Goal: Task Accomplishment & Management: Use online tool/utility

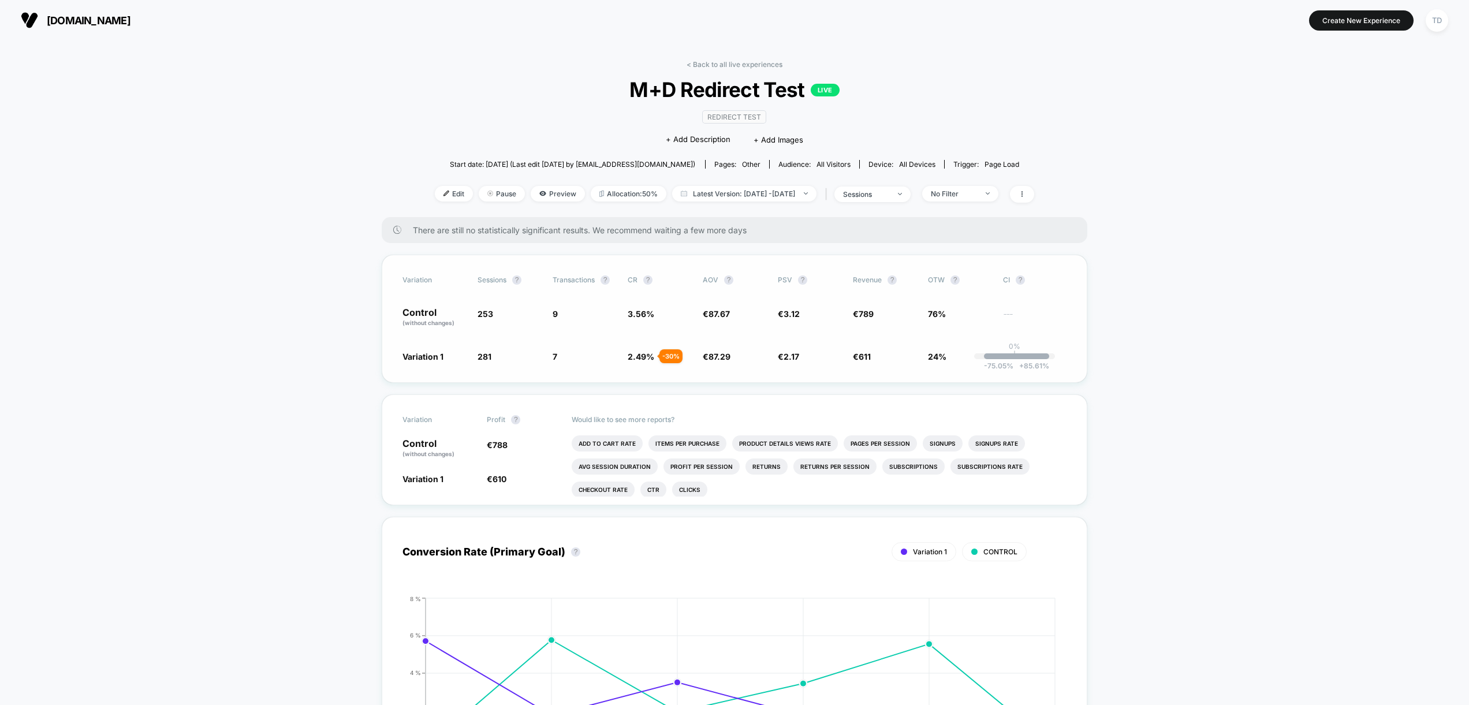
drag, startPoint x: 438, startPoint y: 316, endPoint x: 423, endPoint y: 314, distance: 15.1
click at [435, 315] on p "Control (without changes)" at bounding box center [434, 318] width 64 height 20
click at [422, 314] on p "Control (without changes)" at bounding box center [434, 318] width 64 height 20
click at [419, 361] on span "Variation 1" at bounding box center [422, 357] width 41 height 10
click at [540, 189] on span "Preview" at bounding box center [558, 194] width 54 height 16
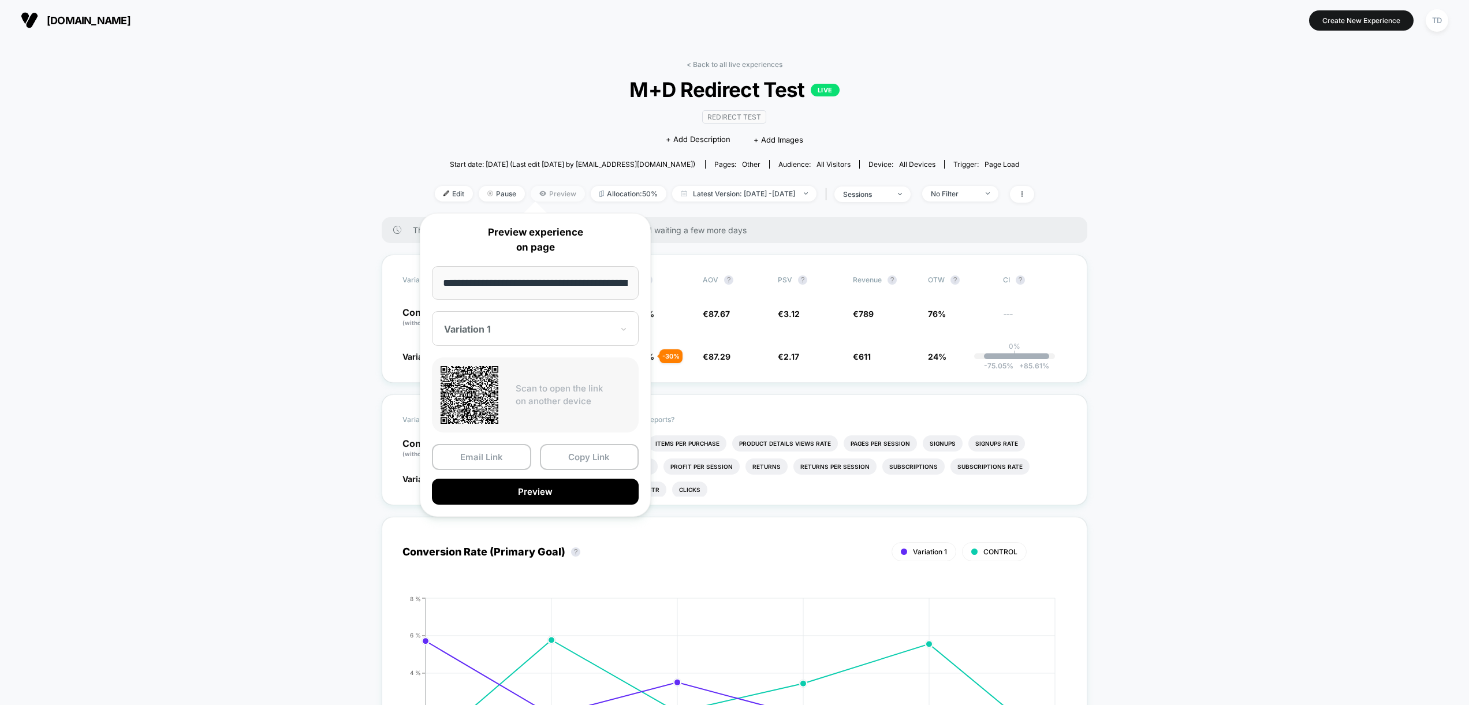
scroll to position [0, 26]
click at [525, 333] on div at bounding box center [528, 330] width 169 height 12
click at [496, 395] on div "CONTROL" at bounding box center [535, 390] width 195 height 21
click at [510, 491] on button "Preview" at bounding box center [535, 492] width 207 height 26
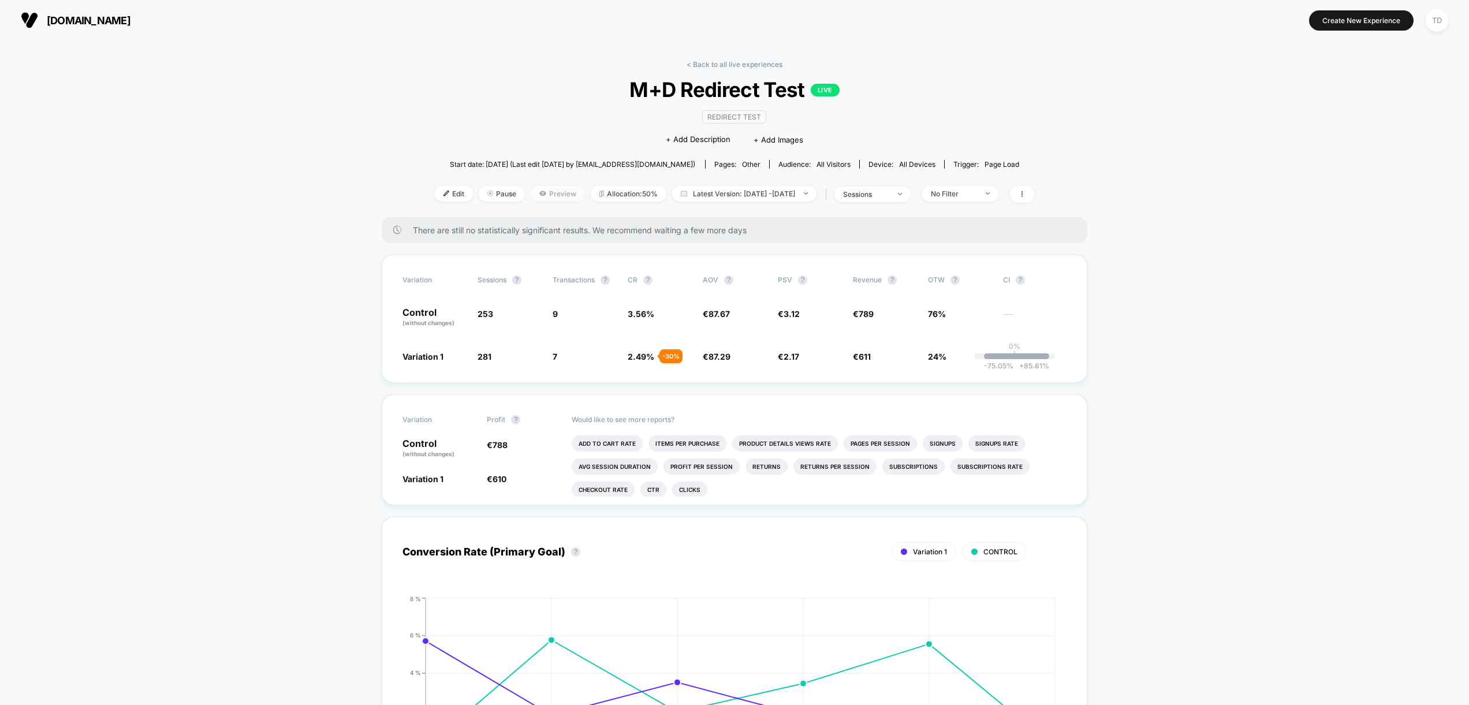
click at [542, 193] on span "Preview" at bounding box center [558, 194] width 54 height 16
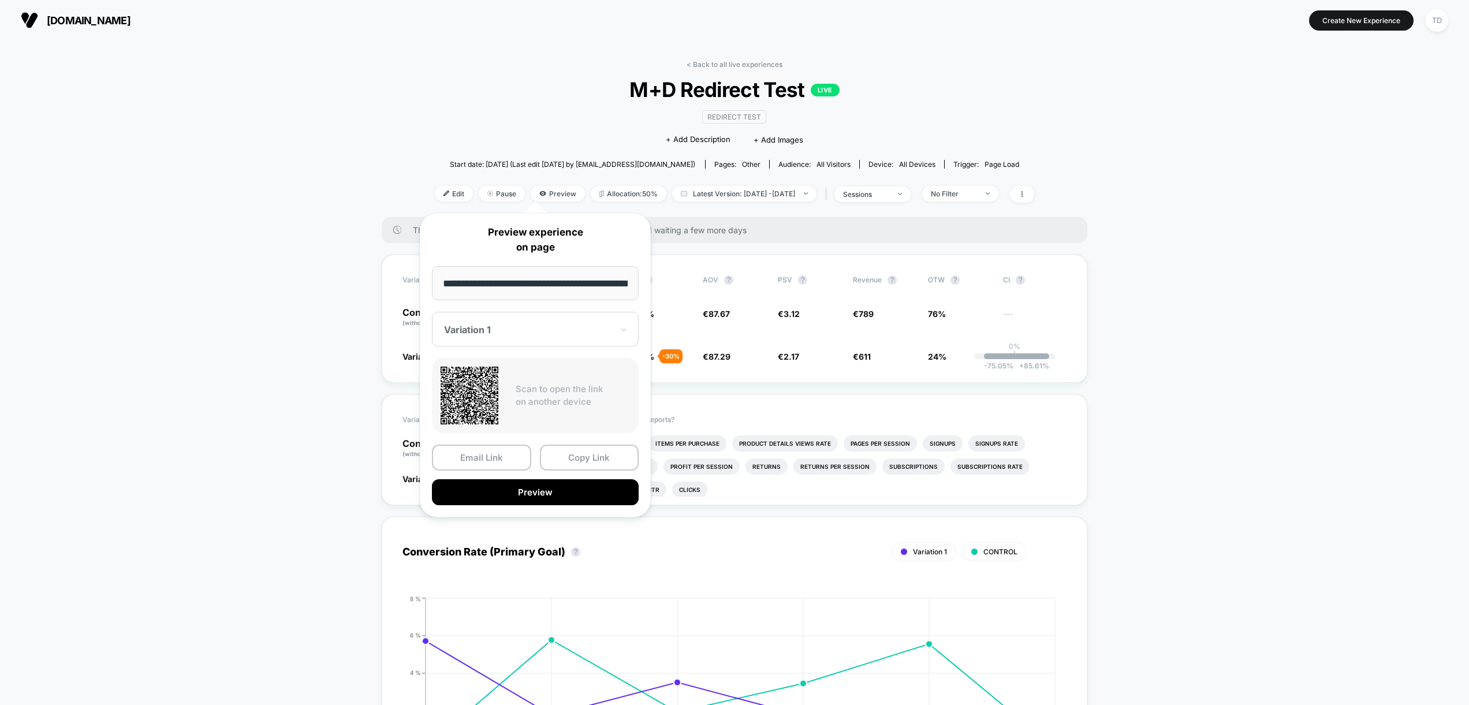
click at [549, 330] on div at bounding box center [528, 330] width 169 height 12
click at [510, 396] on div "CONTROL" at bounding box center [535, 390] width 195 height 21
click at [493, 312] on div "CONTROL" at bounding box center [535, 329] width 207 height 35
click at [492, 369] on div "Variation 1" at bounding box center [535, 369] width 195 height 21
click at [580, 455] on button "Copy Link" at bounding box center [589, 458] width 99 height 26
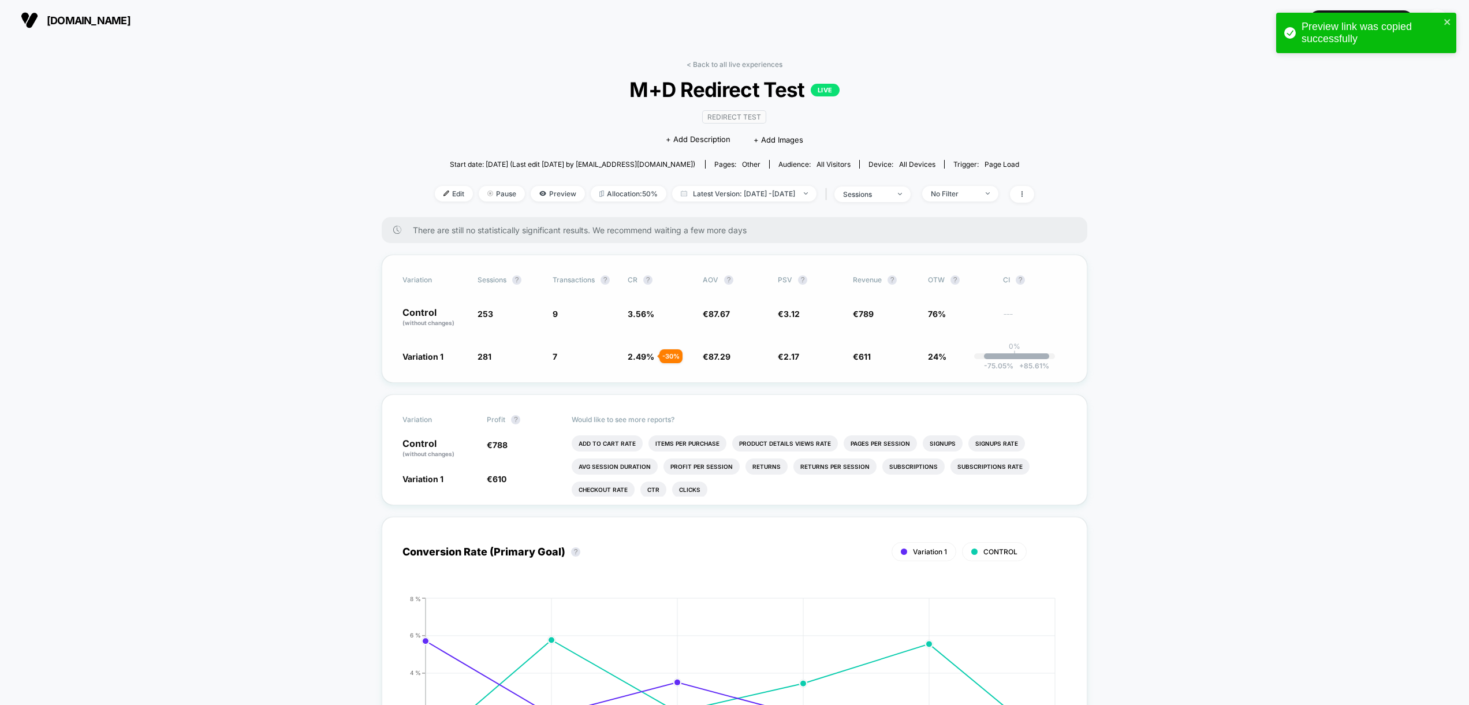
drag, startPoint x: 849, startPoint y: 348, endPoint x: 829, endPoint y: 349, distance: 20.9
click at [836, 349] on div "Variation Sessions ? Transactions ? CR ? AOV ? PSV ? Revenue ? OTW ? CI ? Contr…" at bounding box center [735, 319] width 706 height 128
click at [788, 350] on span "€ 2.17 - 30.3 %" at bounding box center [810, 356] width 64 height 12
drag, startPoint x: 703, startPoint y: 351, endPoint x: 676, endPoint y: 351, distance: 27.1
click at [700, 351] on div "Variation 1 281 + 11.1 % 7 - 30 % 2.49 % - 30 % € 87.29 - 0.43 % € 2.17 - 30.3 …" at bounding box center [734, 356] width 664 height 12
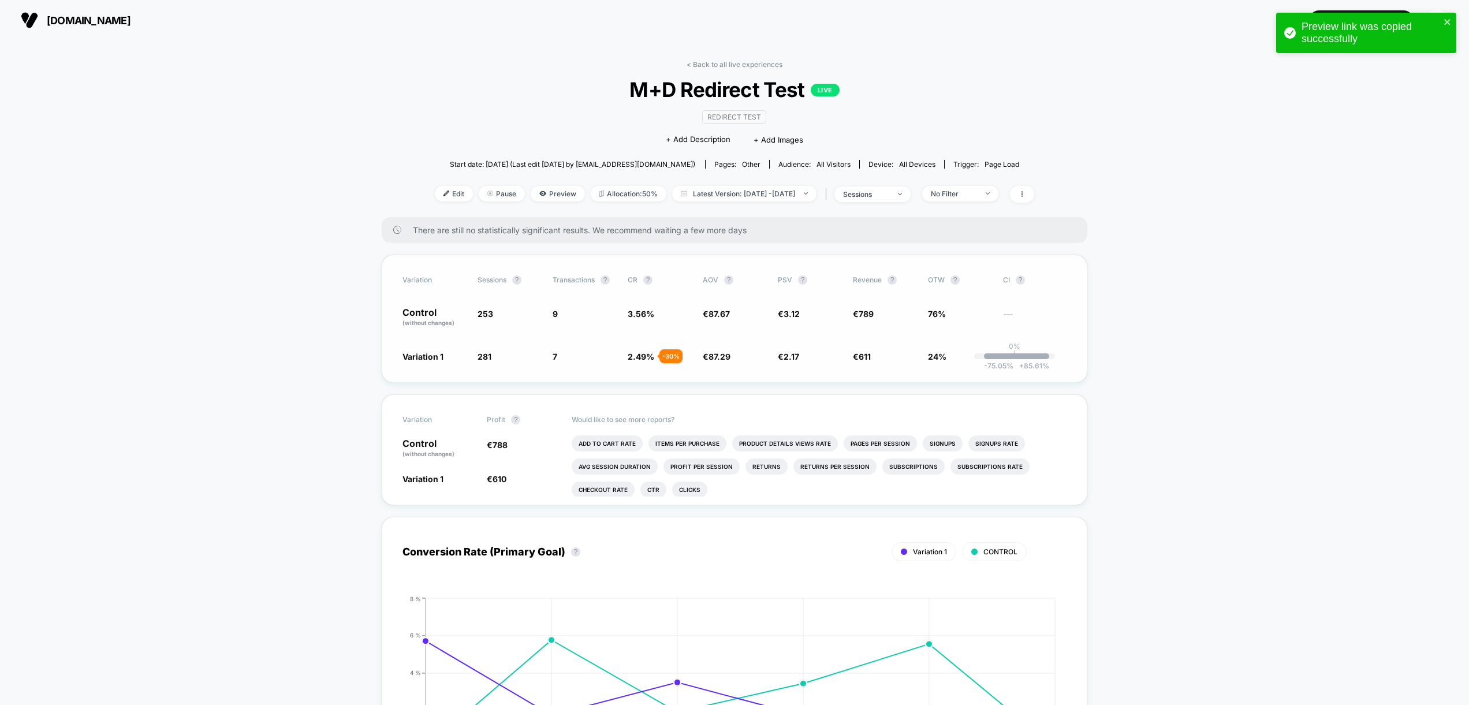
click at [673, 351] on div "- 30 %" at bounding box center [670, 356] width 23 height 14
click at [437, 196] on span "Edit" at bounding box center [454, 194] width 38 height 16
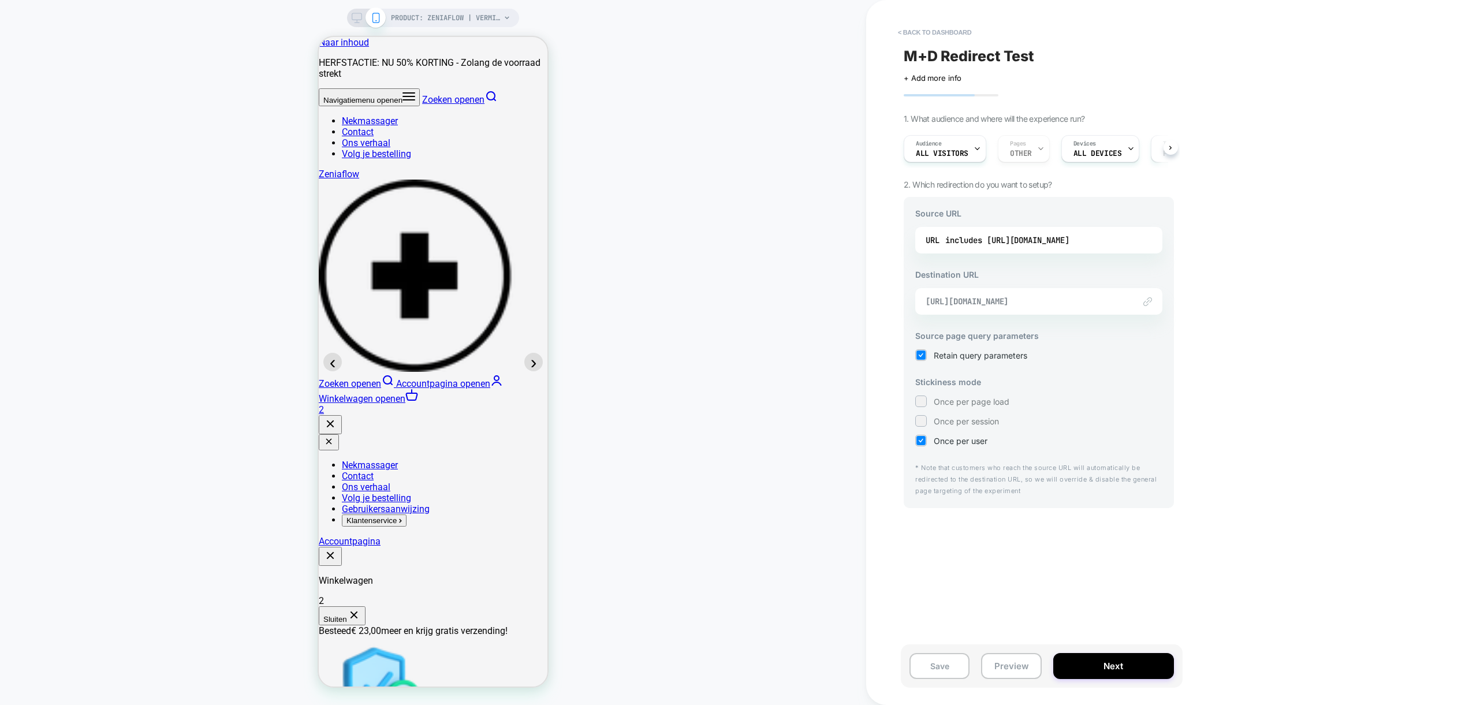
click at [1024, 296] on span "[URL][DOMAIN_NAME]" at bounding box center [1024, 301] width 197 height 10
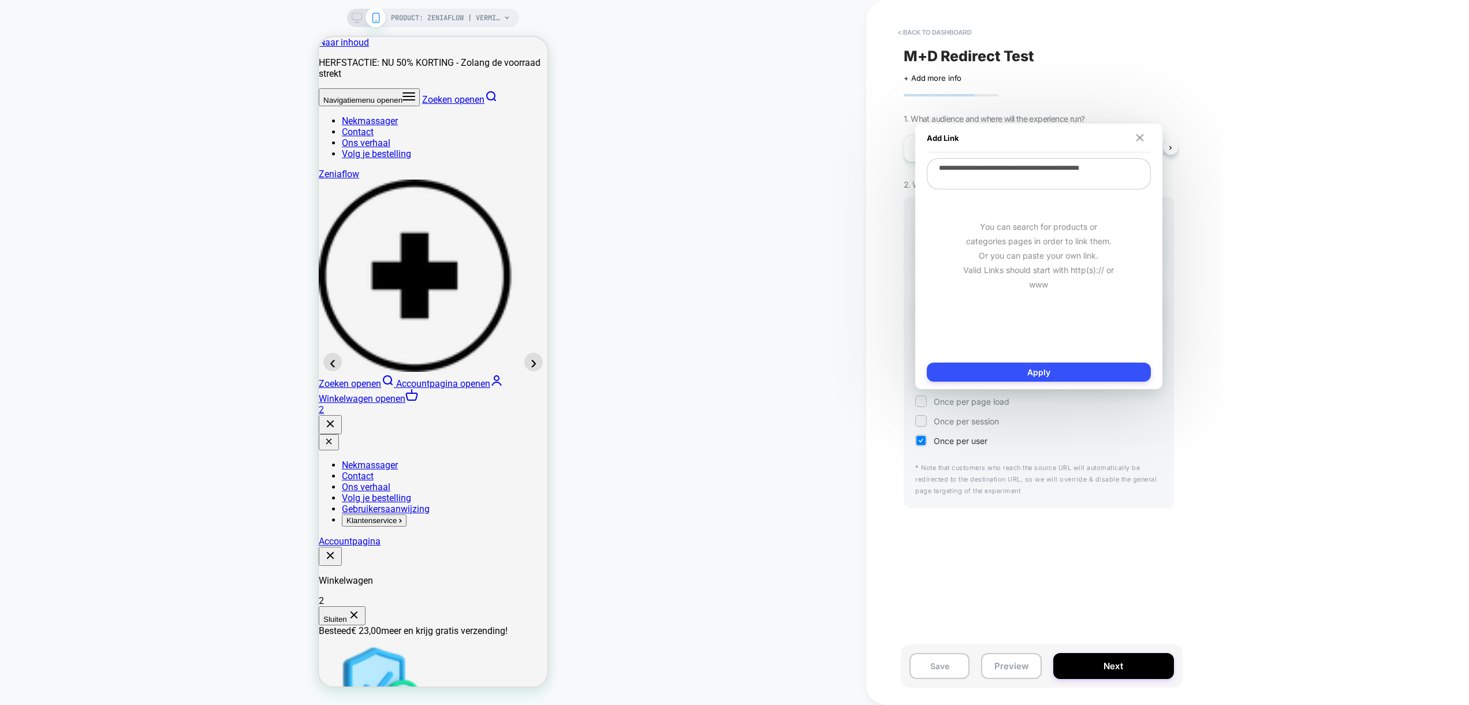
click at [1140, 137] on img at bounding box center [1140, 138] width 8 height 8
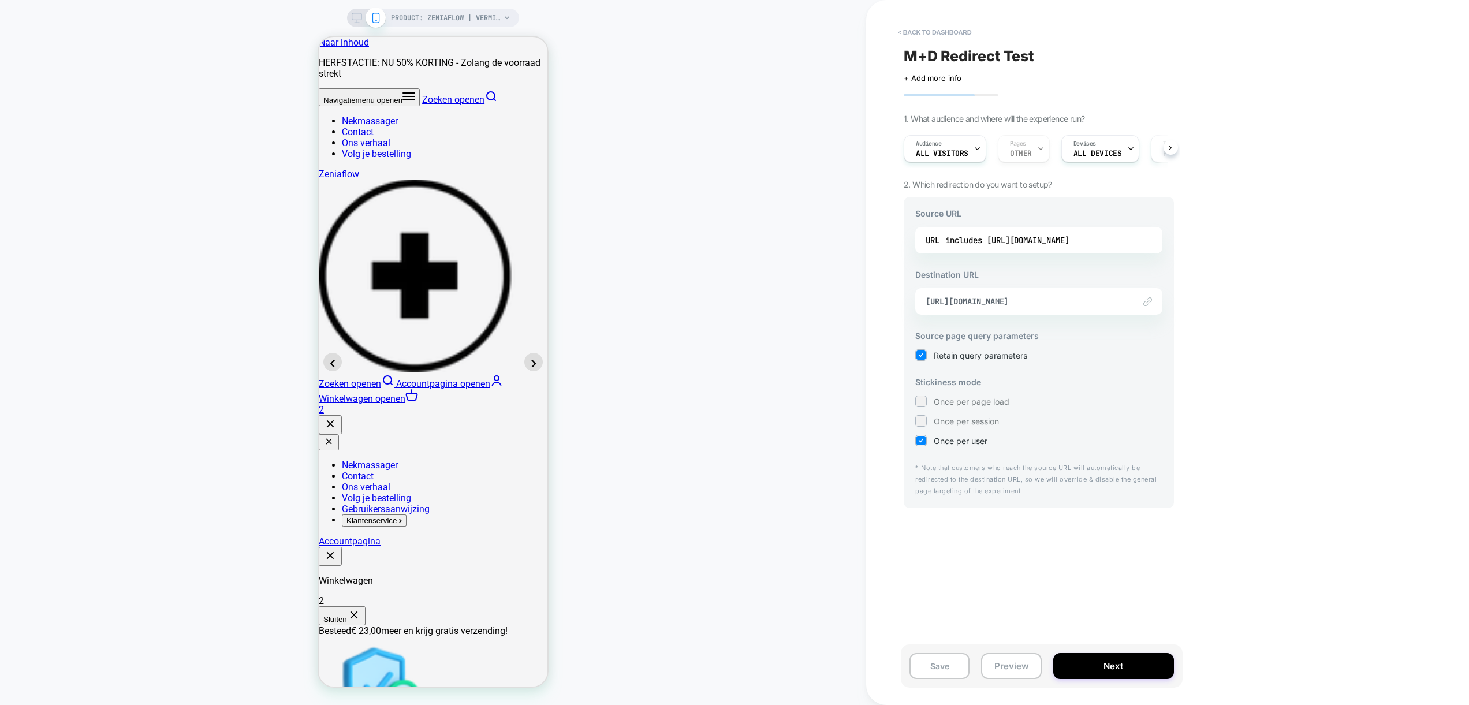
click at [1146, 301] on img at bounding box center [1147, 301] width 9 height 9
click at [1145, 296] on div "Link to [URL][DOMAIN_NAME]" at bounding box center [1038, 301] width 247 height 27
click at [1147, 305] on img at bounding box center [1147, 301] width 9 height 9
click at [1090, 299] on span "[URL][DOMAIN_NAME]" at bounding box center [1024, 301] width 197 height 10
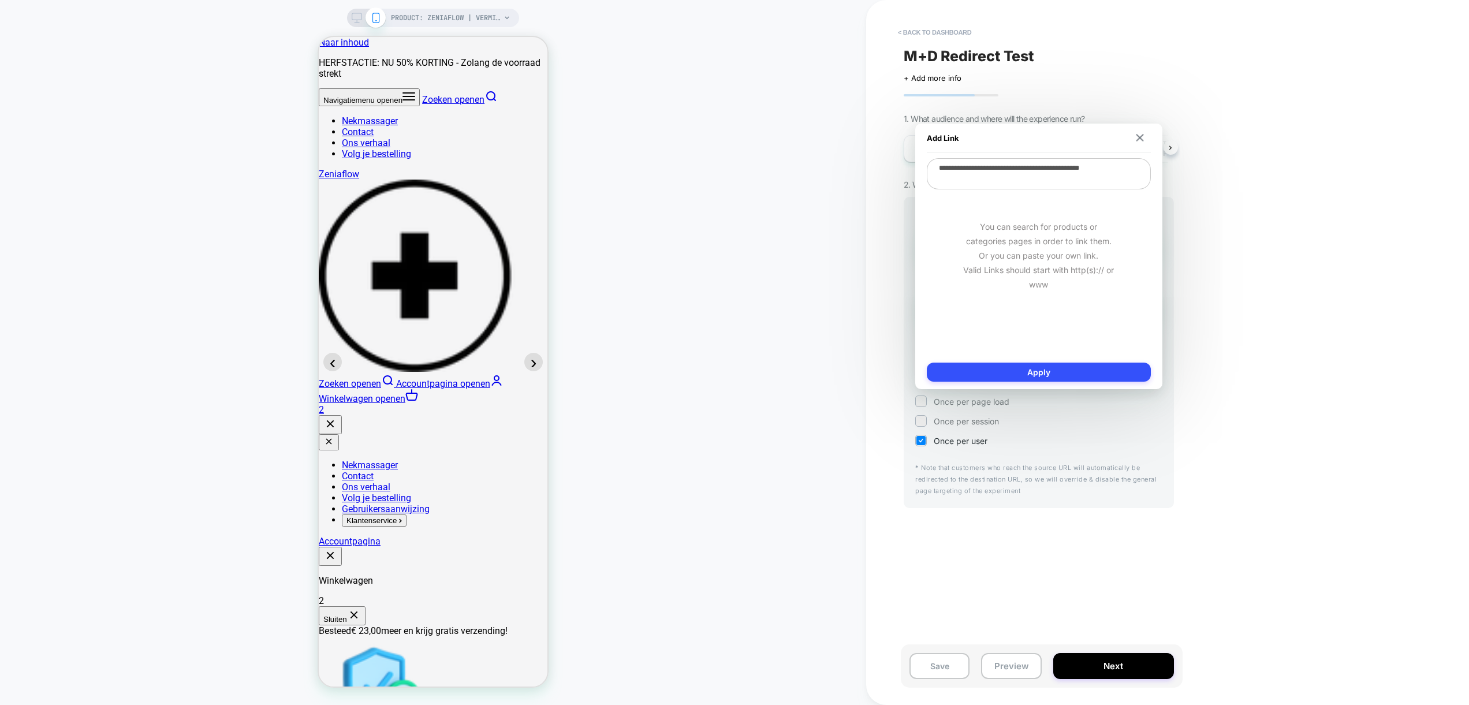
click at [1034, 171] on textarea "**********" at bounding box center [1039, 173] width 224 height 31
click at [1141, 139] on img at bounding box center [1140, 138] width 8 height 8
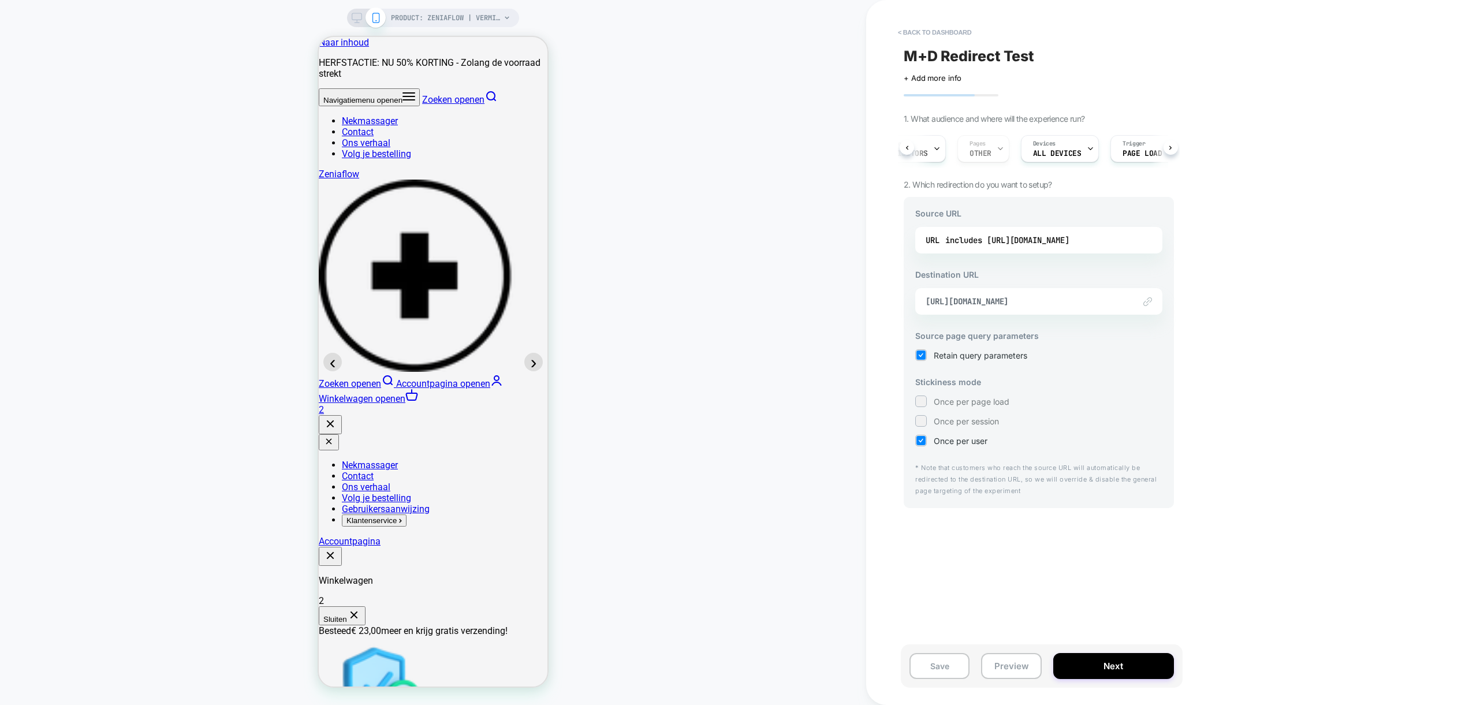
click at [199, 168] on div "PRODUCT: Zeniaflow | Verminder je Nekbult Thuis in 15 Minuten per Dag PRODUCT: …" at bounding box center [433, 353] width 866 height 682
click at [152, 319] on div "PRODUCT: Zeniaflow | Verminder je Nekbult Thuis in 15 Minuten per Dag PRODUCT: …" at bounding box center [433, 353] width 866 height 682
click at [141, 79] on div "PRODUCT: Zeniaflow | Verminder je Nekbult Thuis in 15 Minuten per Dag PRODUCT: …" at bounding box center [433, 353] width 866 height 682
click at [923, 31] on button "< back to dashboard" at bounding box center [934, 32] width 85 height 18
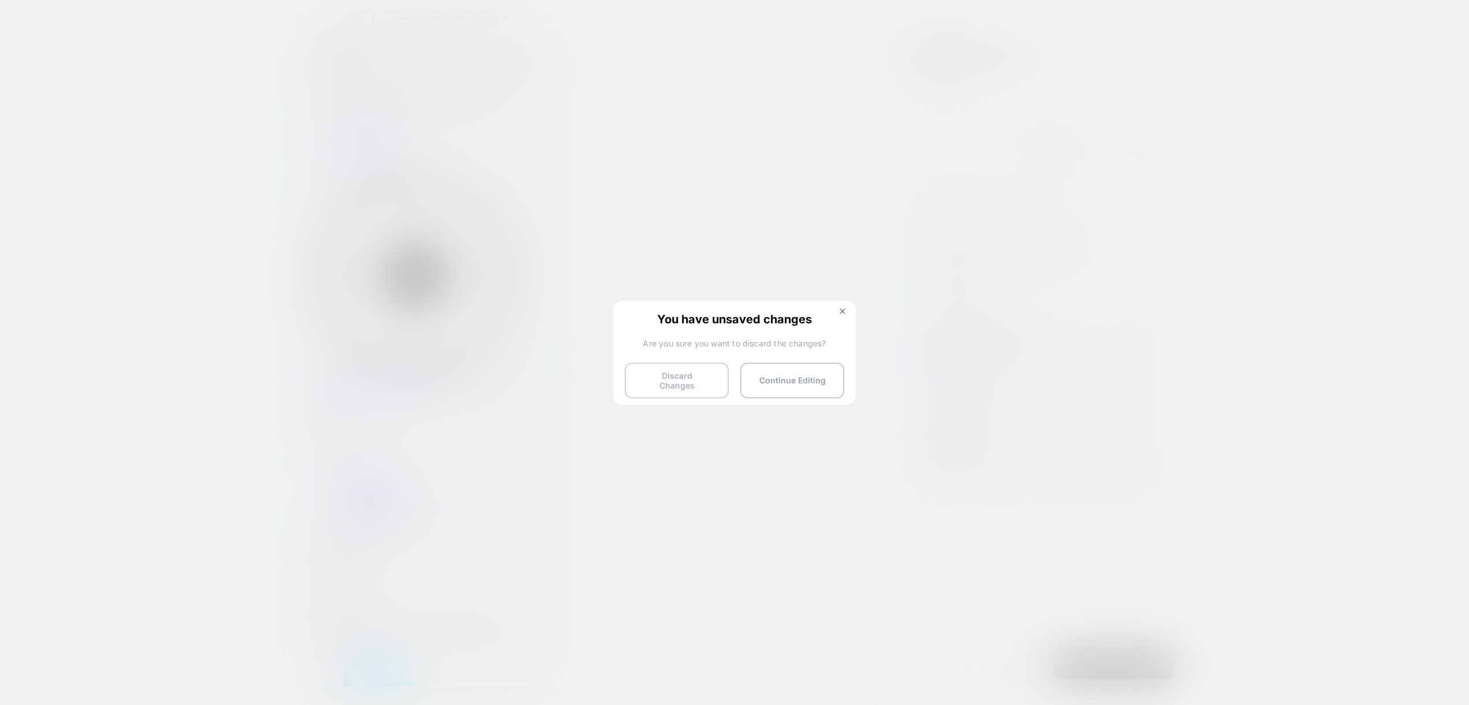
click at [678, 376] on button "Discard Changes" at bounding box center [677, 381] width 104 height 36
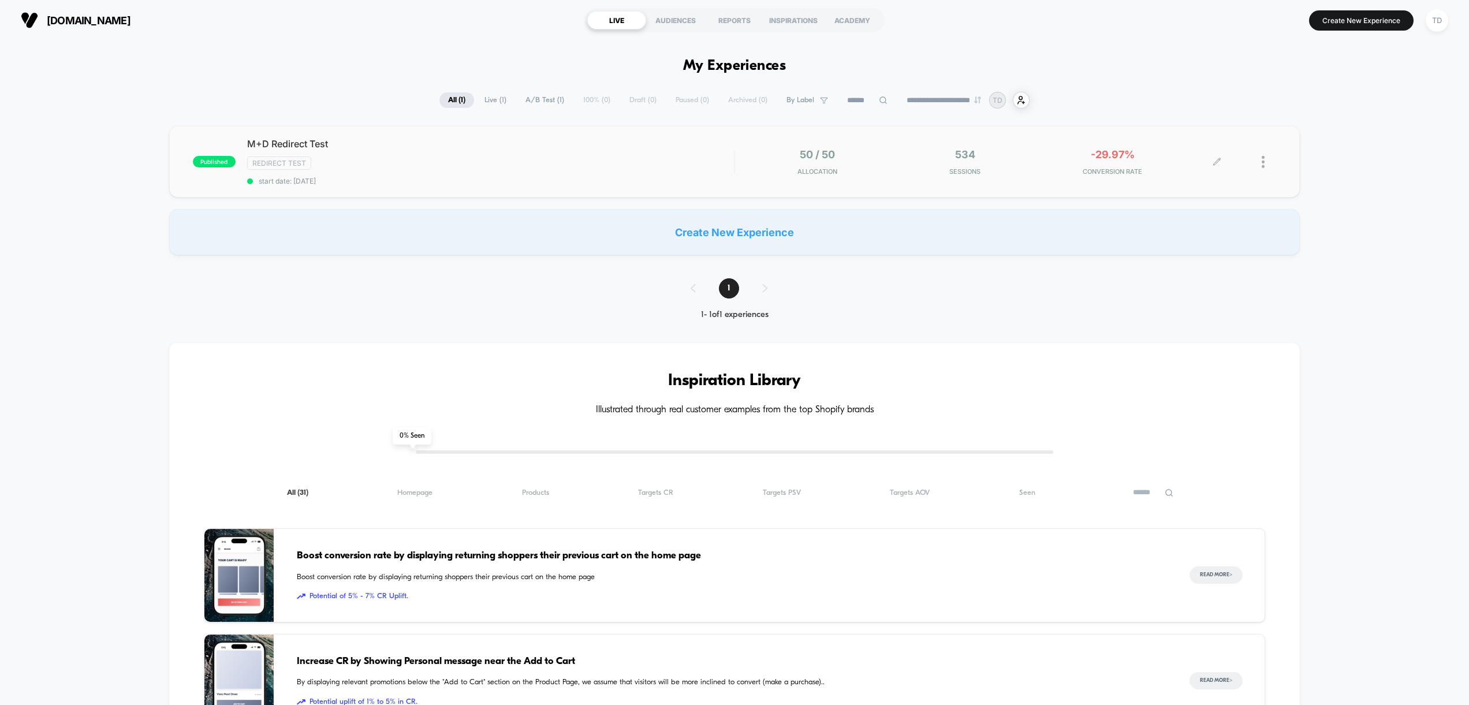
click at [1248, 154] on div at bounding box center [1246, 161] width 59 height 27
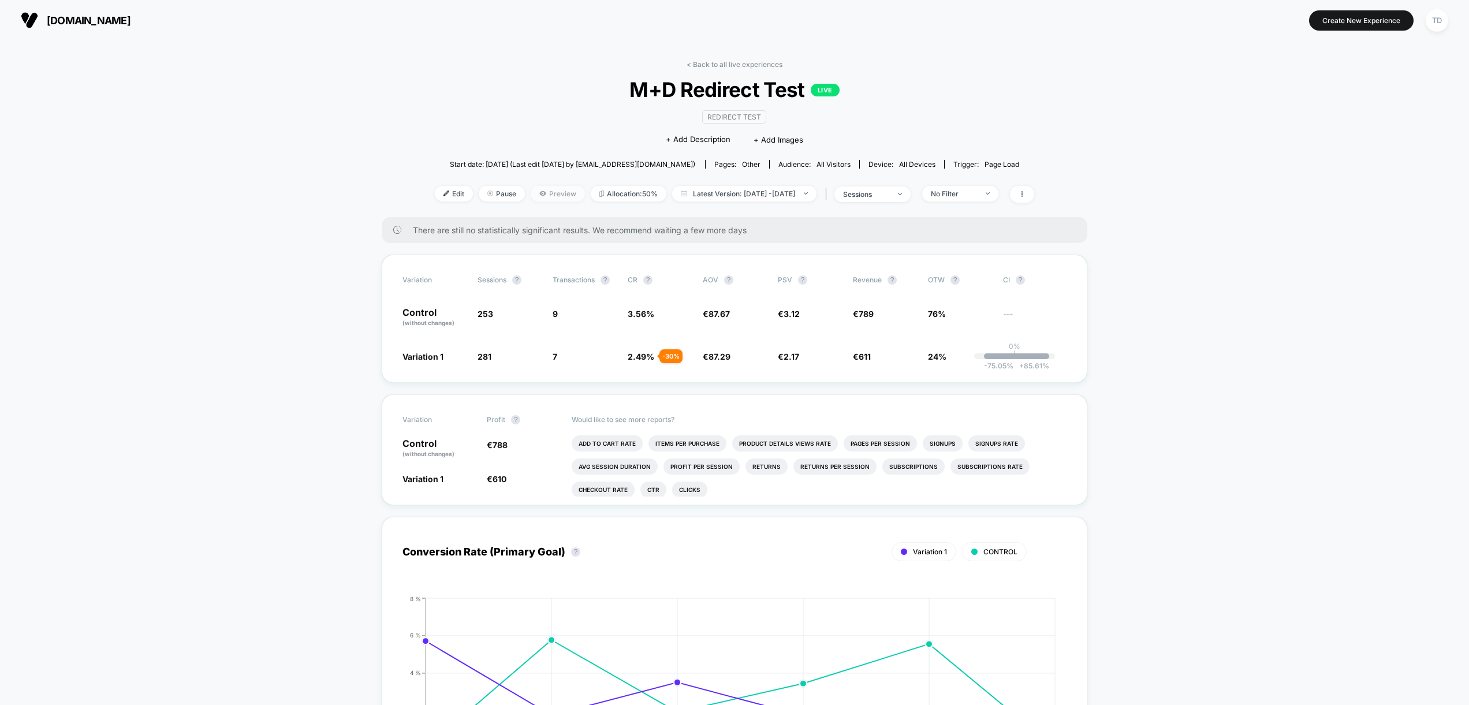
click at [536, 195] on span "Preview" at bounding box center [558, 194] width 54 height 16
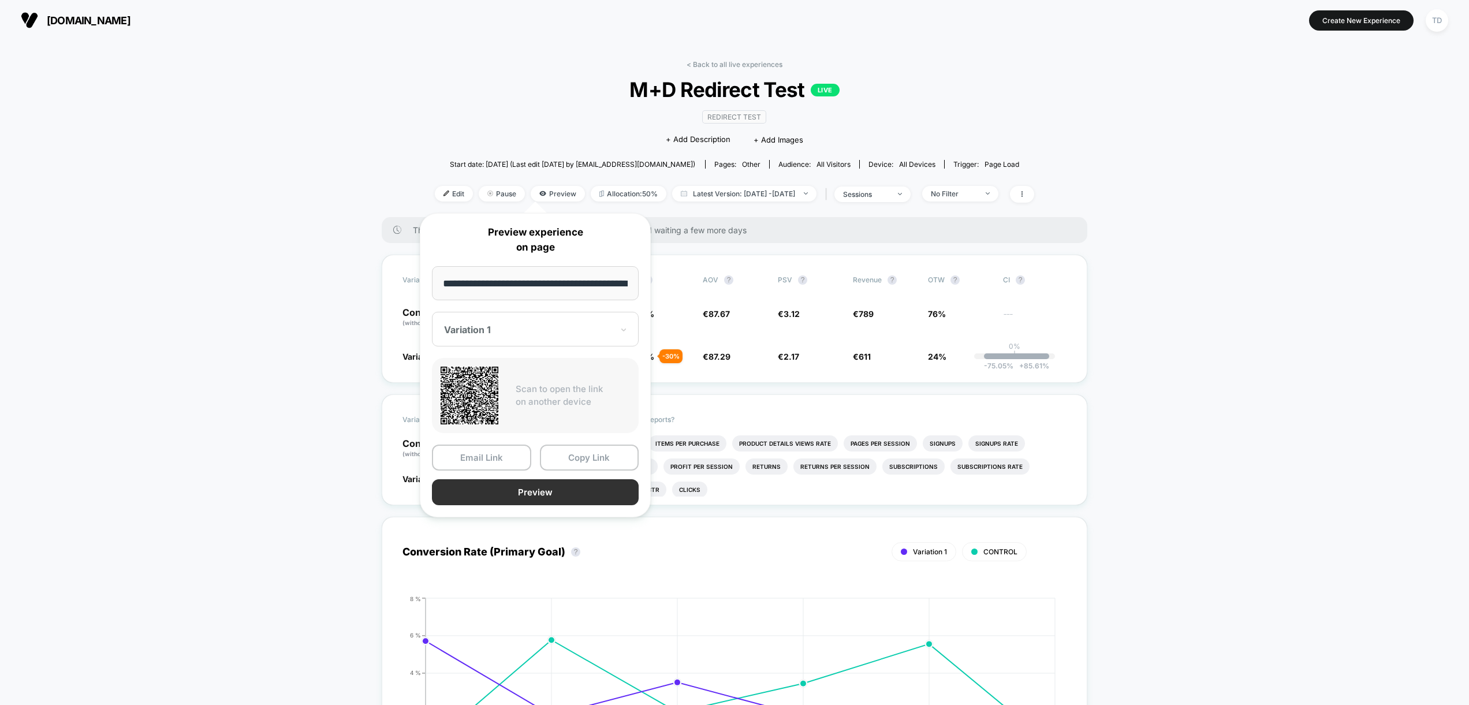
click at [521, 494] on button "Preview" at bounding box center [535, 492] width 207 height 26
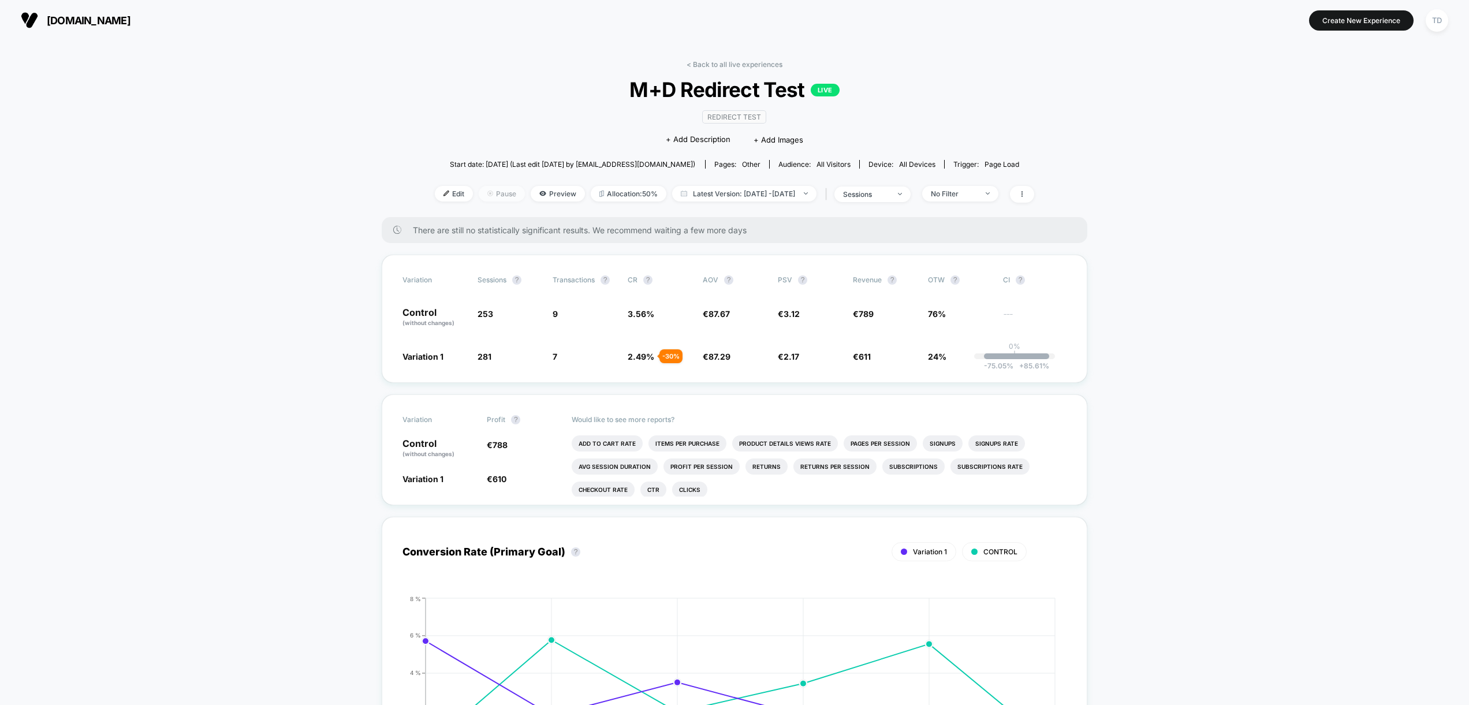
click at [486, 195] on span "Pause" at bounding box center [502, 194] width 46 height 16
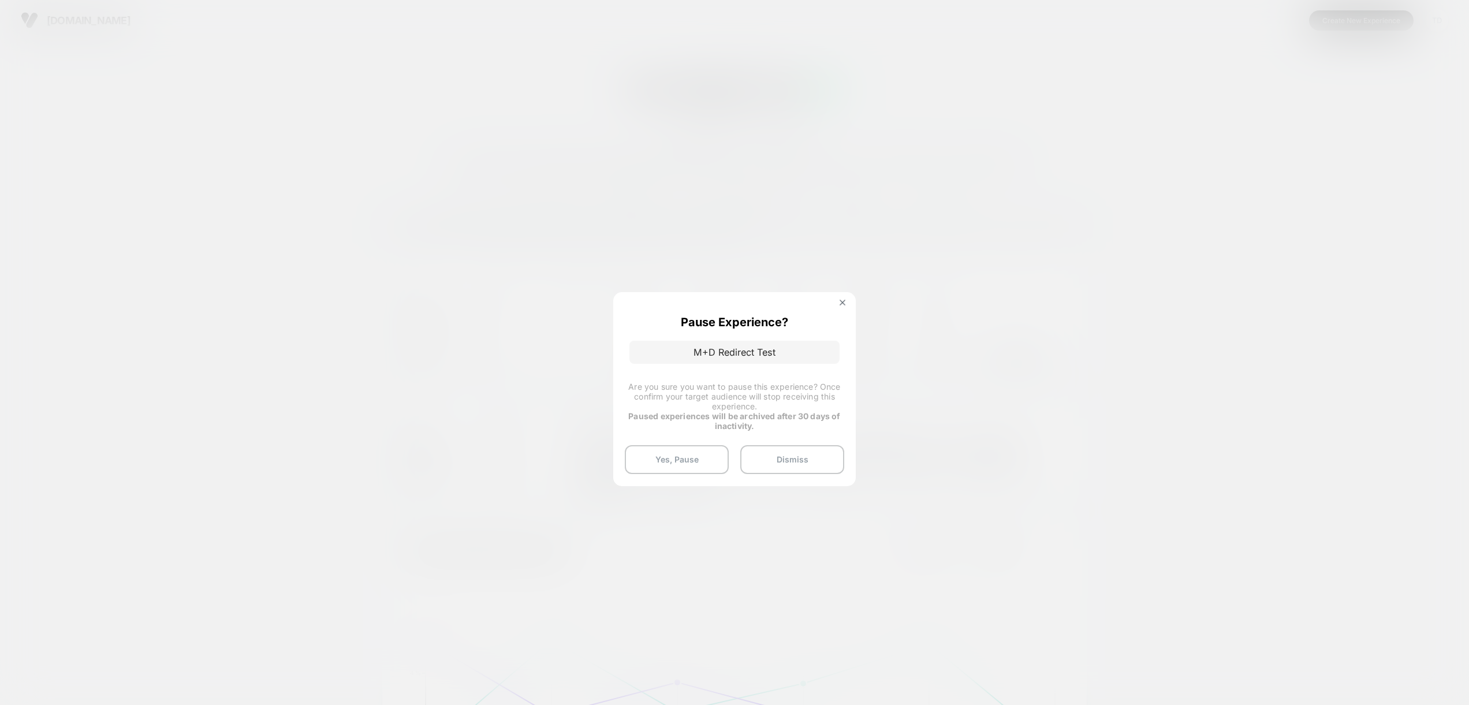
click at [843, 298] on div "Pause Experience? M+D Redirect Test Are you sure you want to pause this experie…" at bounding box center [734, 388] width 243 height 193
click at [776, 463] on button "Dismiss" at bounding box center [792, 459] width 104 height 29
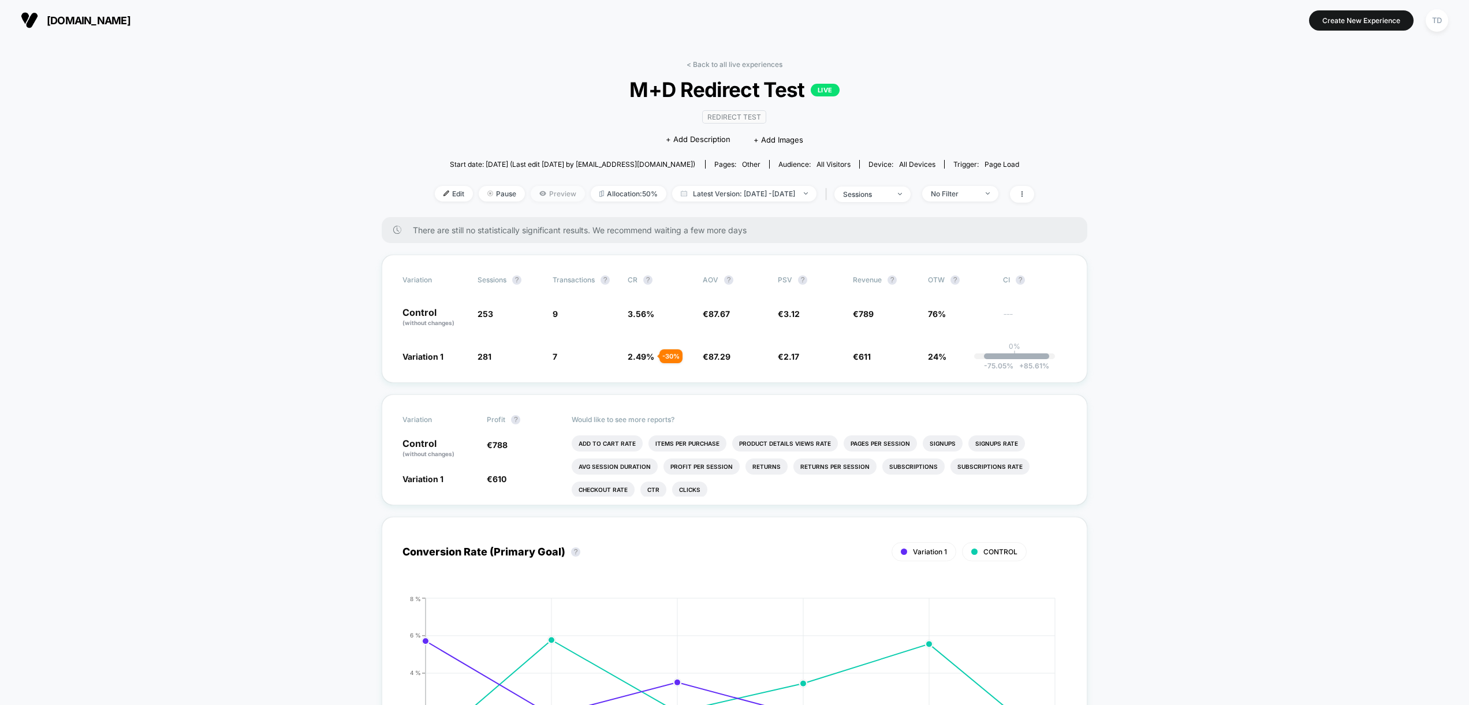
click at [535, 195] on span "Preview" at bounding box center [558, 194] width 54 height 16
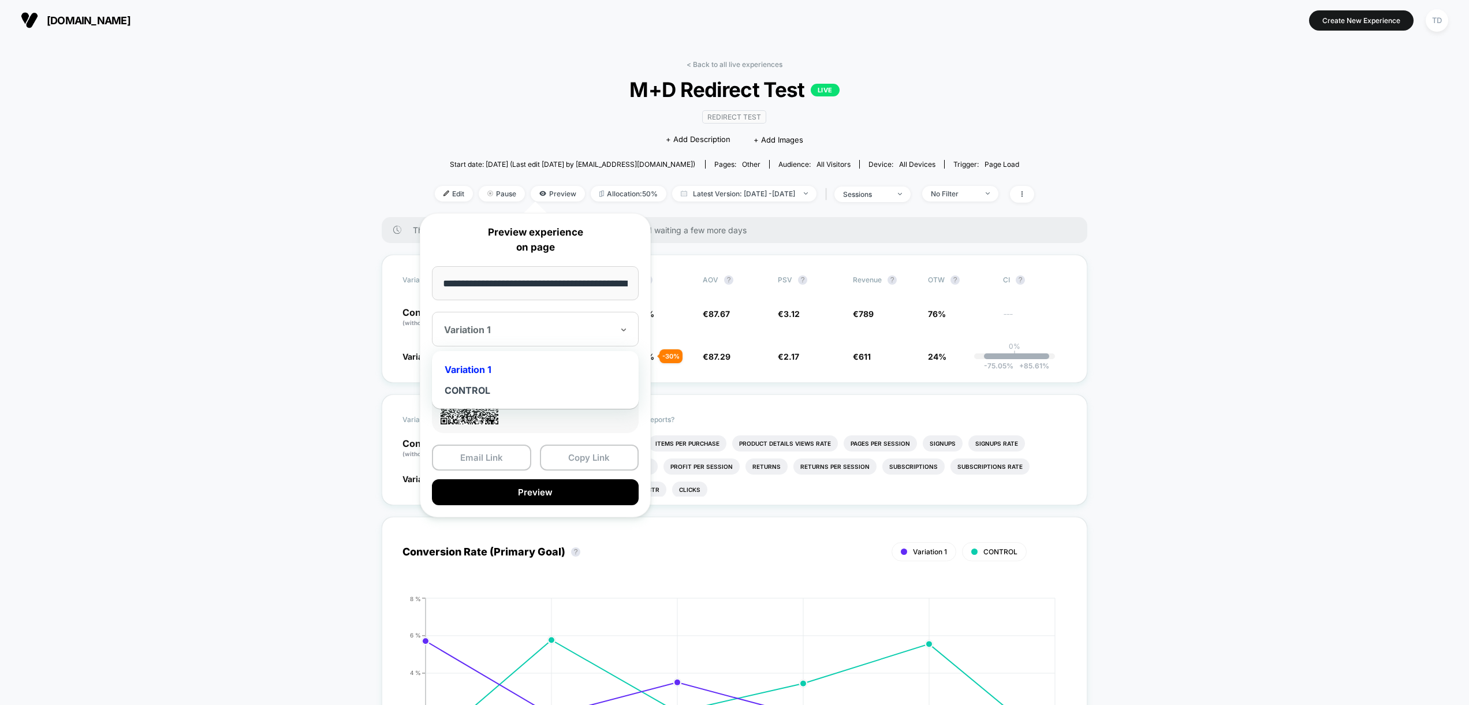
click at [502, 338] on div "Variation 1" at bounding box center [535, 329] width 207 height 35
click at [484, 394] on div "CONTROL" at bounding box center [535, 390] width 195 height 21
click at [528, 330] on div at bounding box center [528, 330] width 169 height 12
click at [505, 373] on div "Variation 1" at bounding box center [535, 369] width 195 height 21
click at [546, 499] on button "Preview" at bounding box center [535, 492] width 207 height 26
